Goal: Complete application form

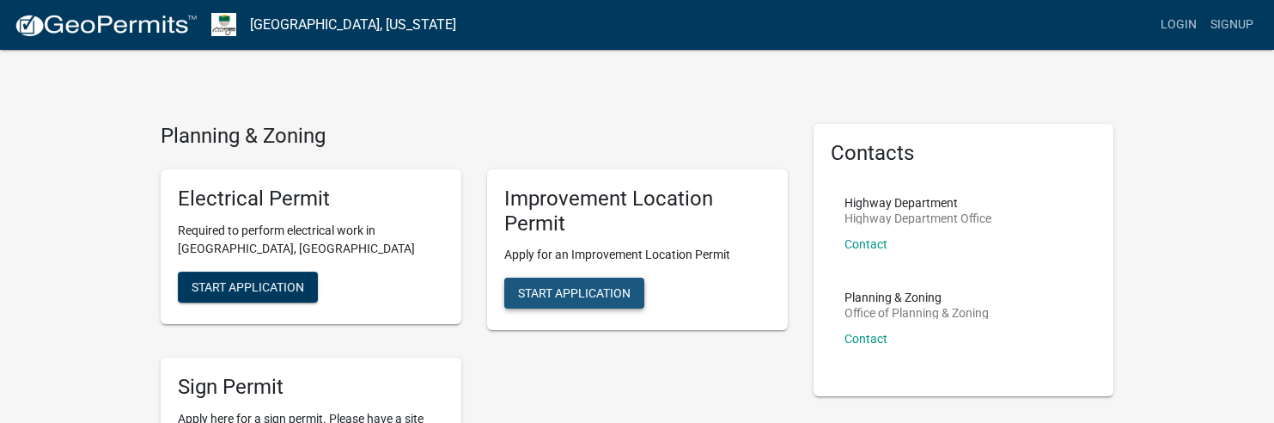
click at [588, 295] on span "Start Application" at bounding box center [574, 293] width 113 height 14
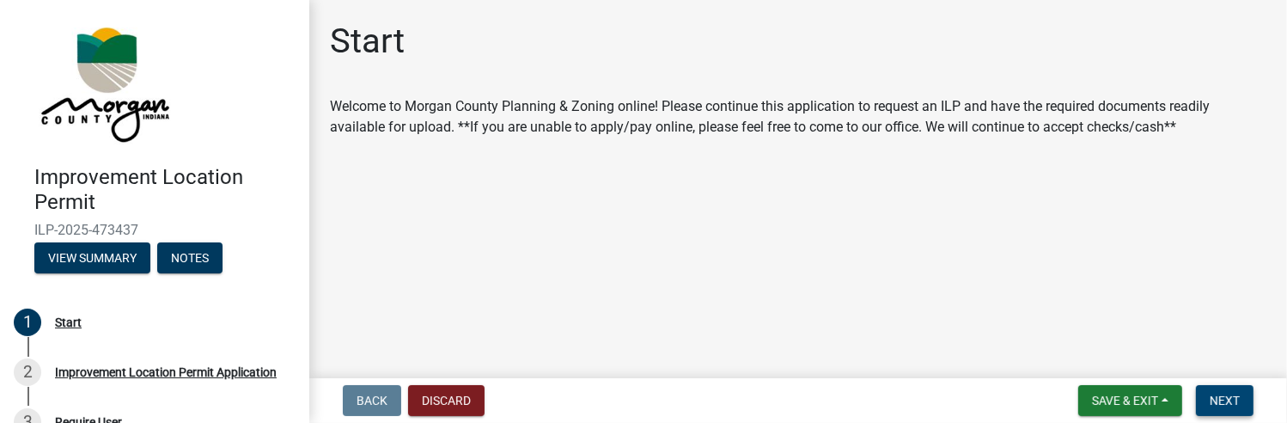
click at [1229, 404] on span "Next" at bounding box center [1225, 400] width 30 height 14
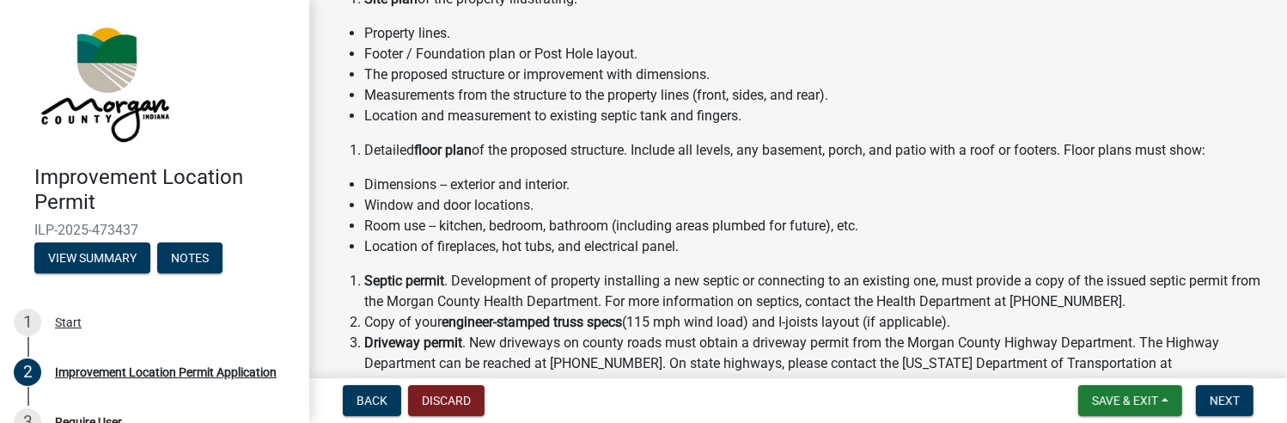
scroll to position [344, 0]
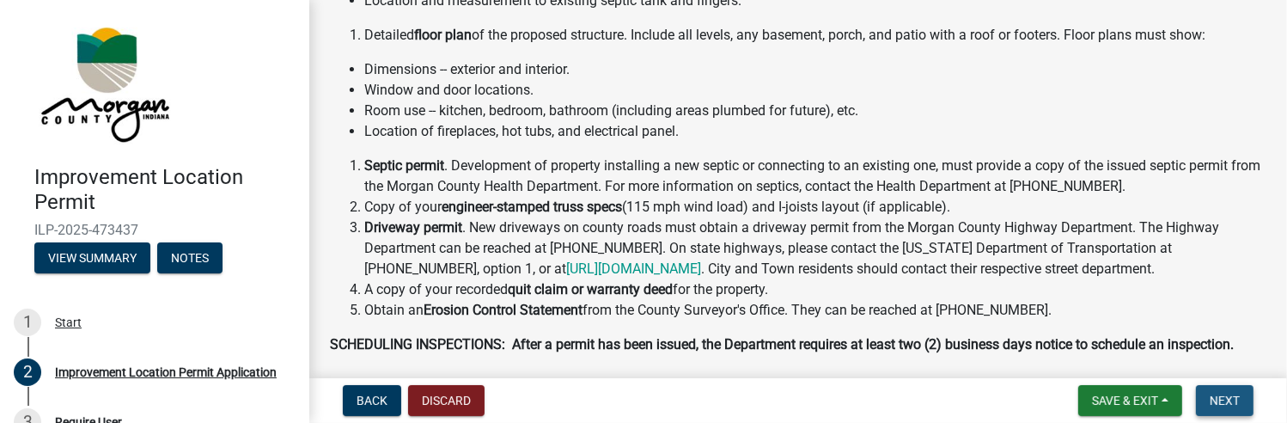
click at [1229, 407] on span "Next" at bounding box center [1225, 400] width 30 height 14
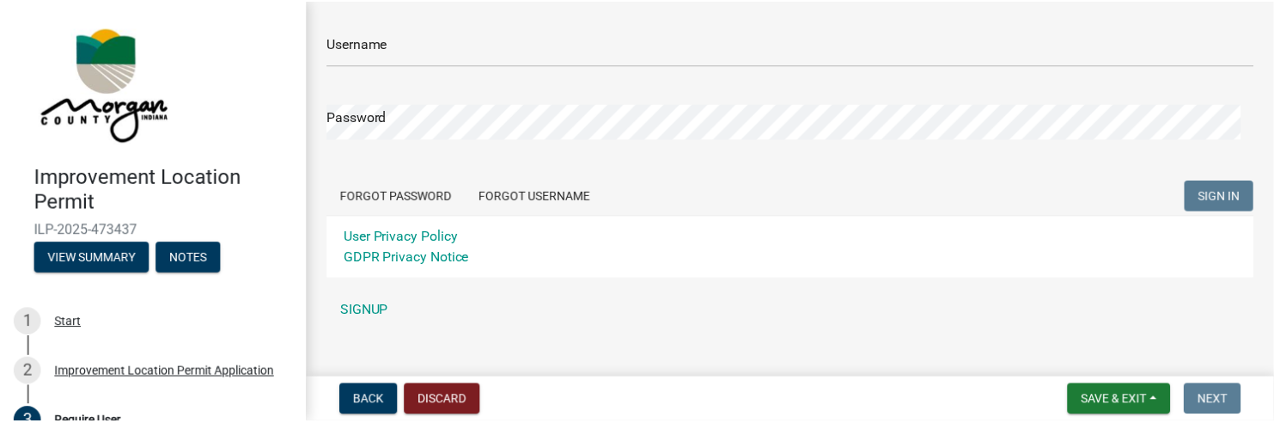
scroll to position [181, 0]
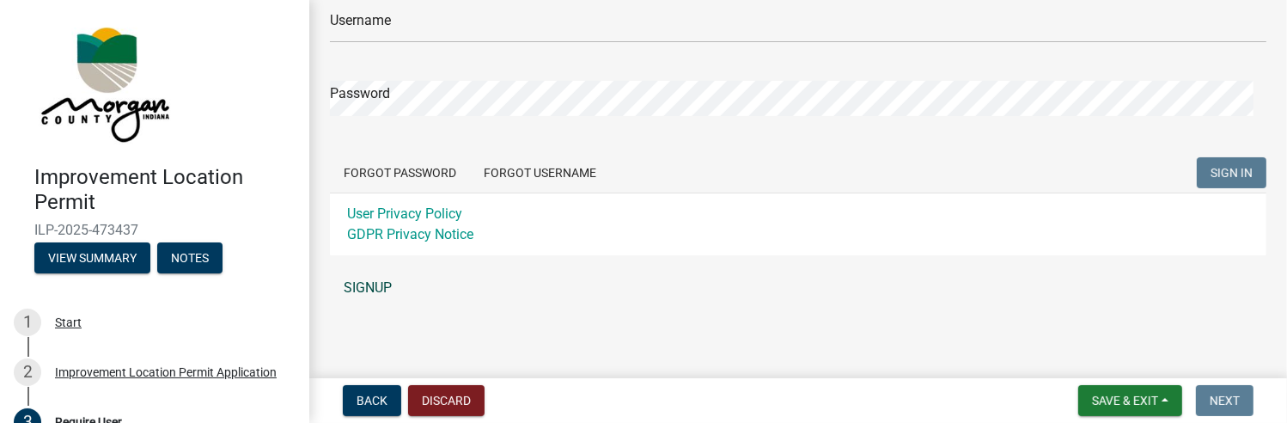
click at [360, 288] on link "SIGNUP" at bounding box center [798, 288] width 936 height 34
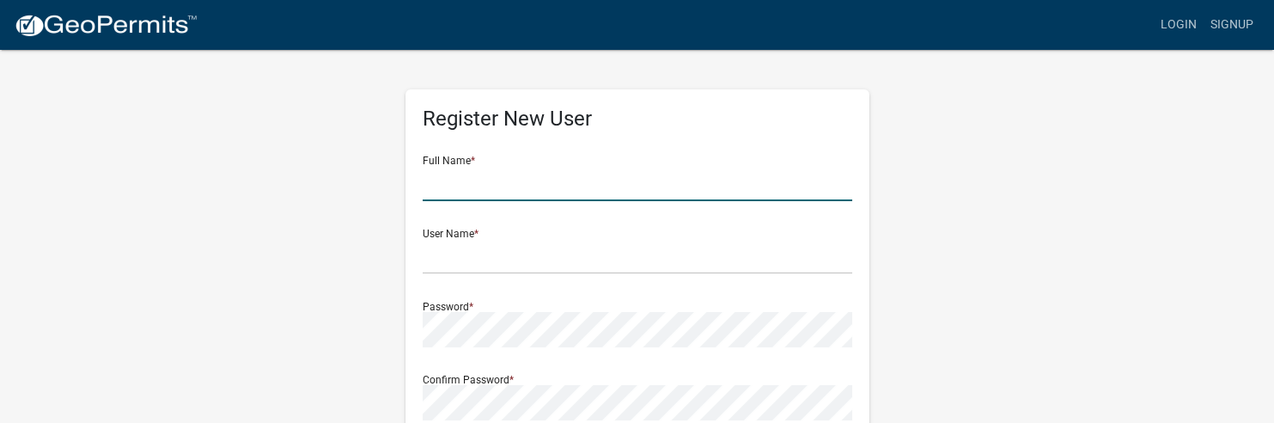
click at [479, 183] on input "text" at bounding box center [638, 183] width 430 height 35
type input "Myra Johnson"
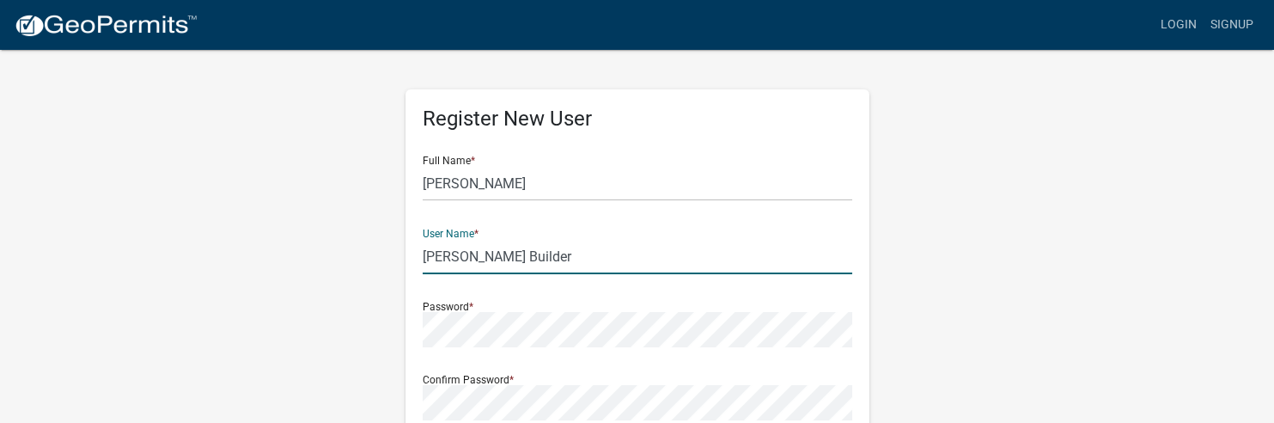
type input "Nathan Johnson Builder"
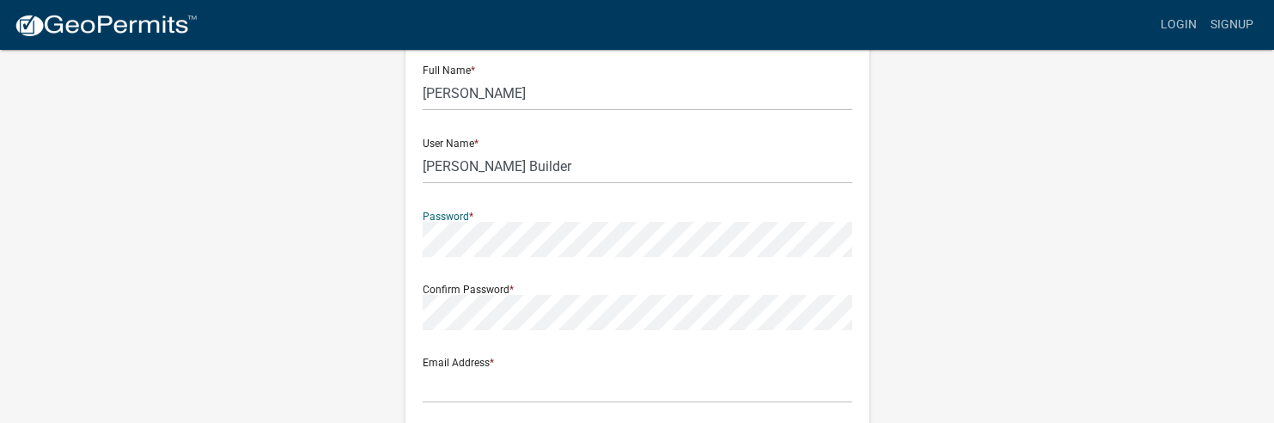
scroll to position [114, 0]
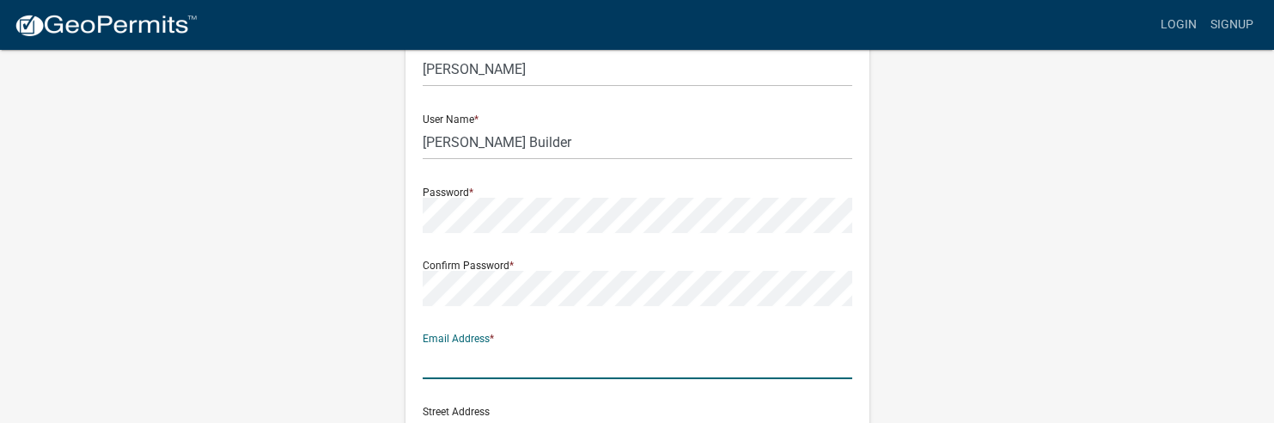
click at [499, 367] on input "text" at bounding box center [638, 361] width 430 height 35
type input "myra@nathanjohnsonbuilder.com"
type input "7725 W Mooresville Rd"
type input "Camby"
type input "IN"
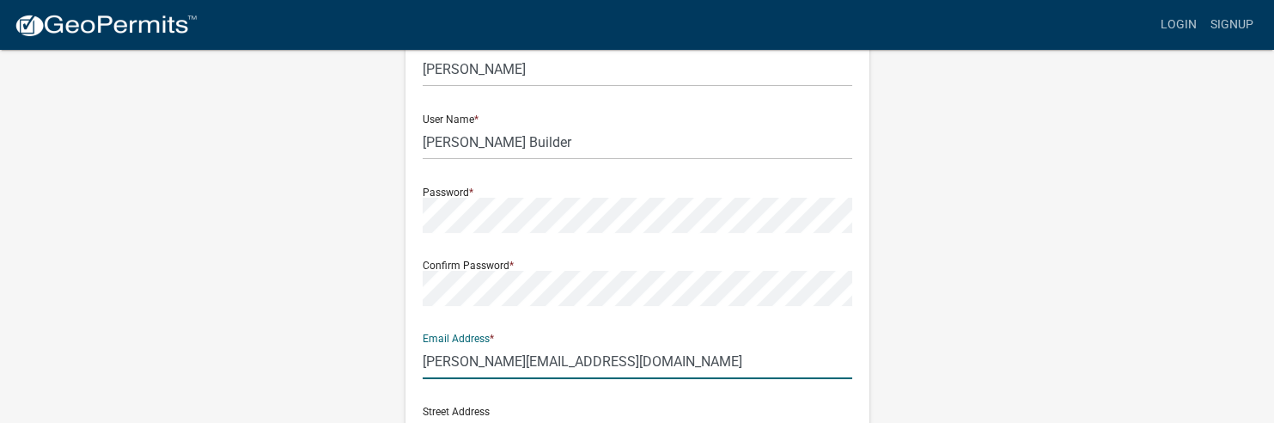
type input "46113"
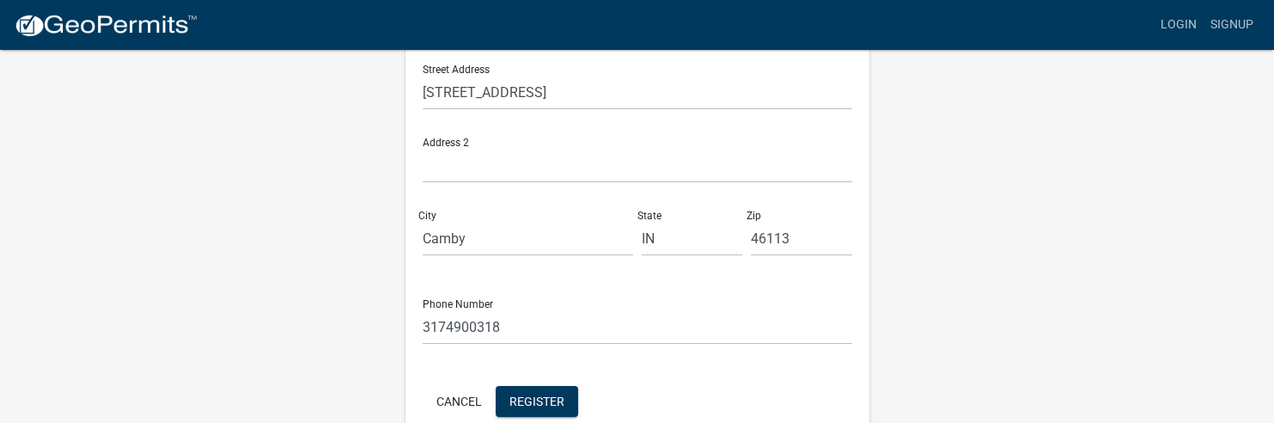
scroll to position [458, 0]
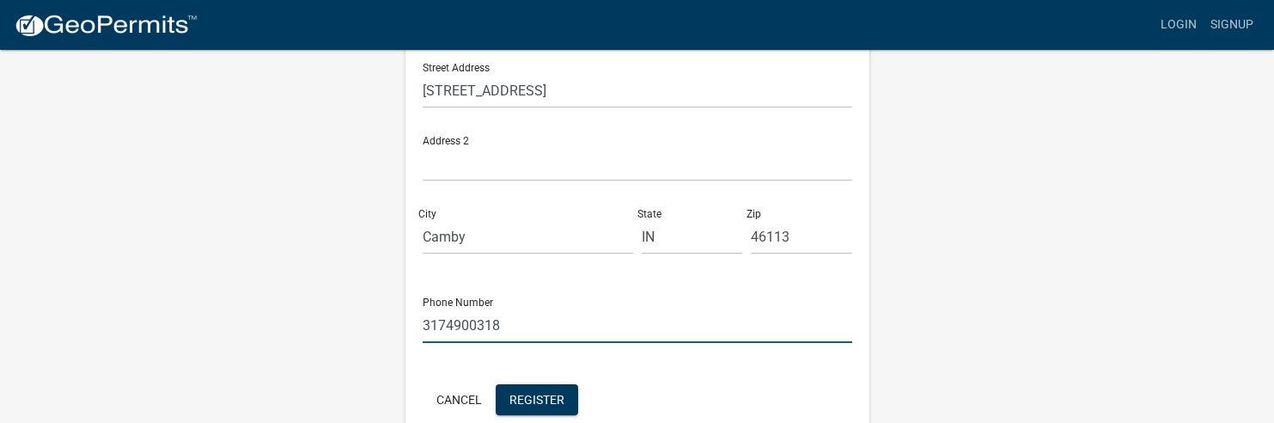
click at [521, 324] on input "3174900318" at bounding box center [638, 325] width 430 height 35
drag, startPoint x: 521, startPoint y: 324, endPoint x: 250, endPoint y: 328, distance: 270.7
click at [250, 328] on div "Register New User Full Name * Myra Johnson User Name * Nathan Johnson Builder P…" at bounding box center [637, 49] width 979 height 919
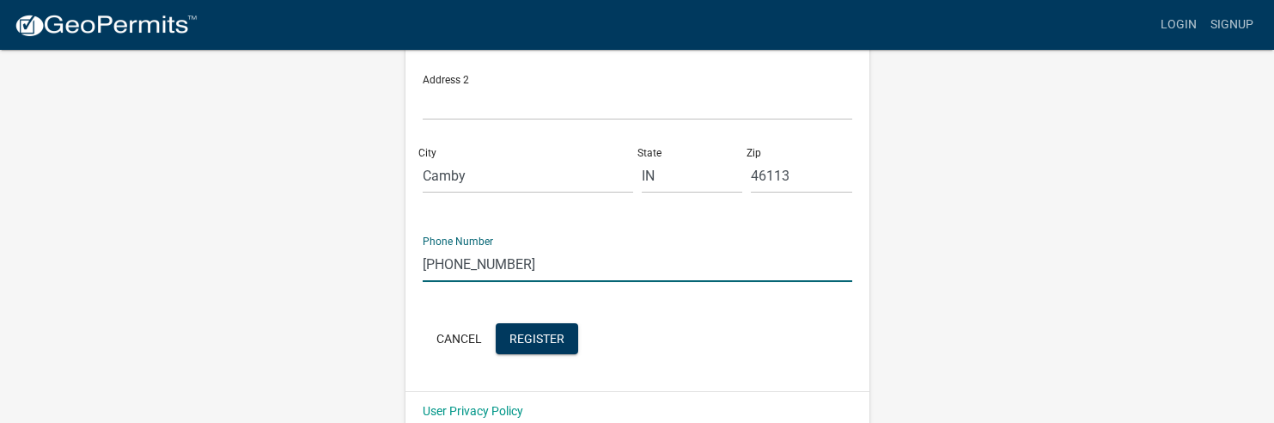
scroll to position [543, 0]
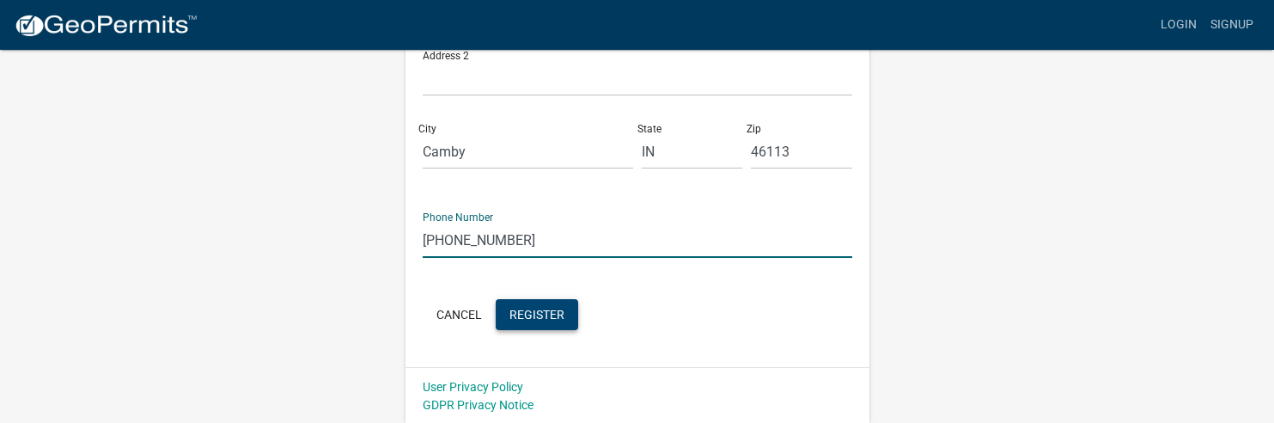
type input "317-856-8495"
click at [546, 318] on span "Register" at bounding box center [536, 314] width 55 height 14
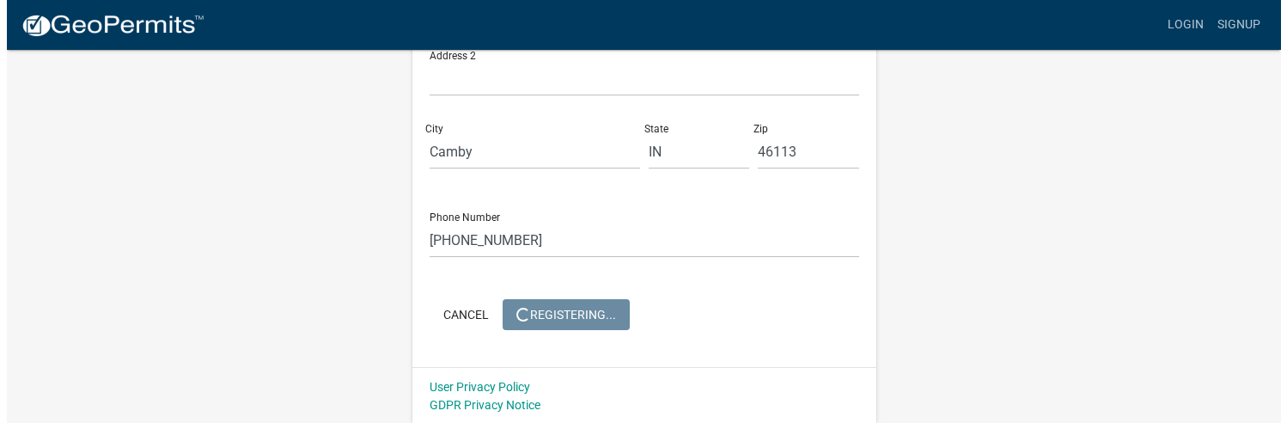
scroll to position [0, 0]
